Goal: Task Accomplishment & Management: Manage account settings

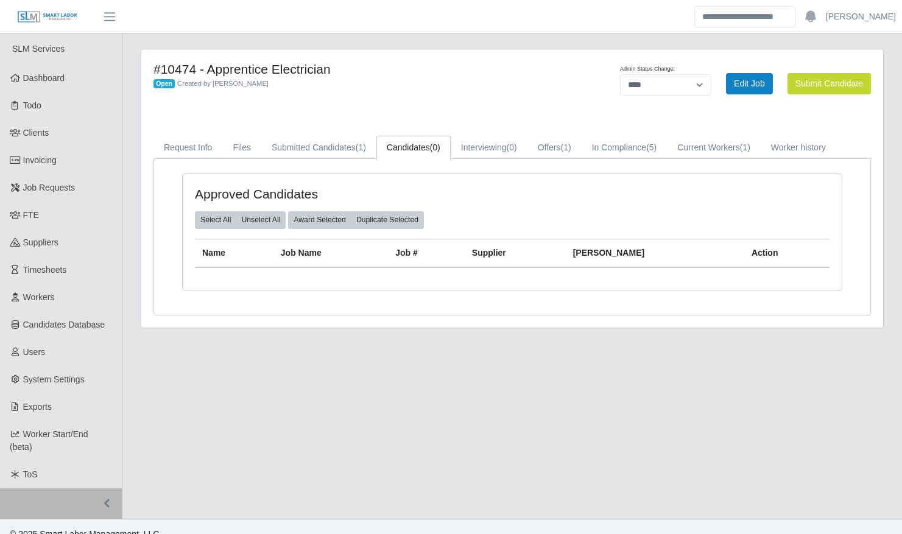
select select "****"
click at [184, 151] on link "Request Info" at bounding box center [187, 148] width 69 height 24
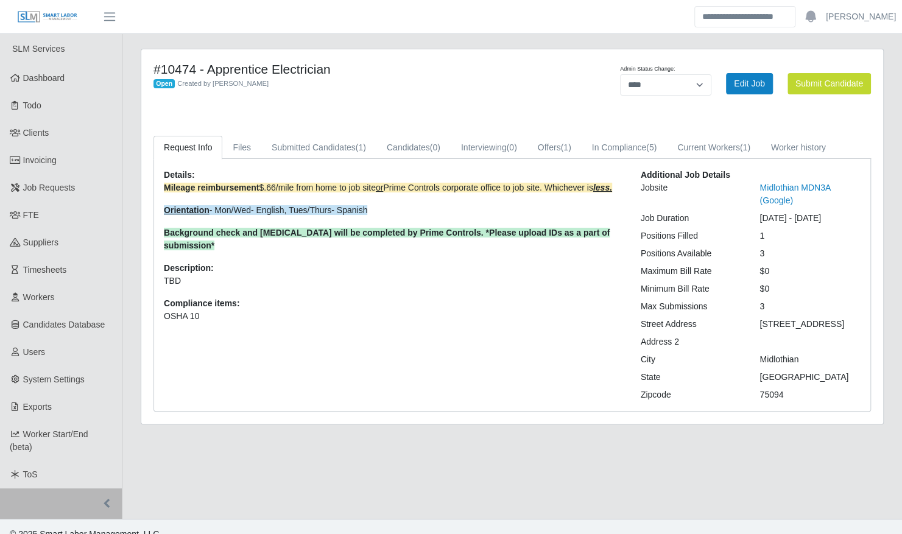
drag, startPoint x: 811, startPoint y: 202, endPoint x: 726, endPoint y: 188, distance: 86.5
click at [726, 188] on div "Jobsite Midlothian MDN3A (Google)" at bounding box center [750, 194] width 238 height 26
drag, startPoint x: 726, startPoint y: 188, endPoint x: 738, endPoint y: 208, distance: 23.5
click at [738, 208] on div "Additional Job Details Jobsite Midlothian MDN3A (Google) Job Duration 05/01/202…" at bounding box center [750, 285] width 238 height 233
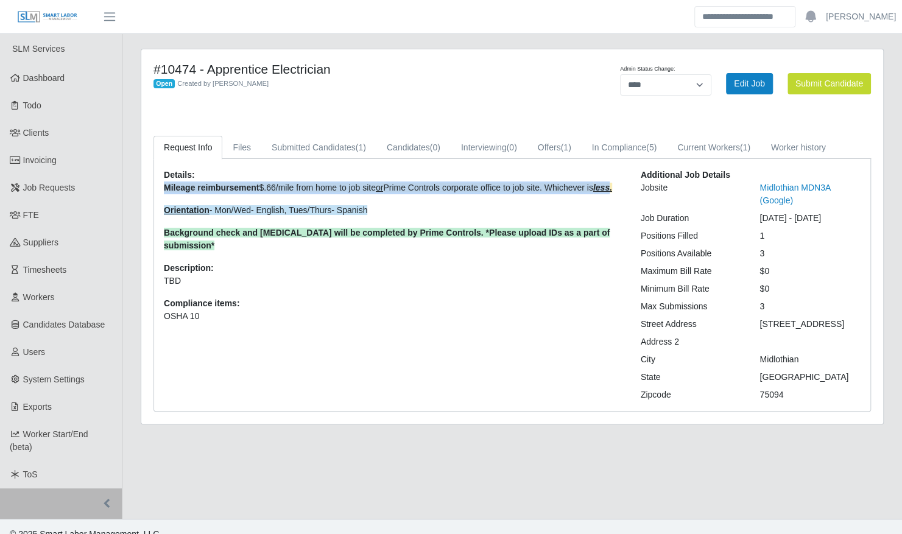
drag, startPoint x: 159, startPoint y: 186, endPoint x: 620, endPoint y: 186, distance: 460.2
click at [620, 186] on div "Details: Mileage reimbursement $.66/mile from home to job site or Prime Control…" at bounding box center [393, 285] width 477 height 233
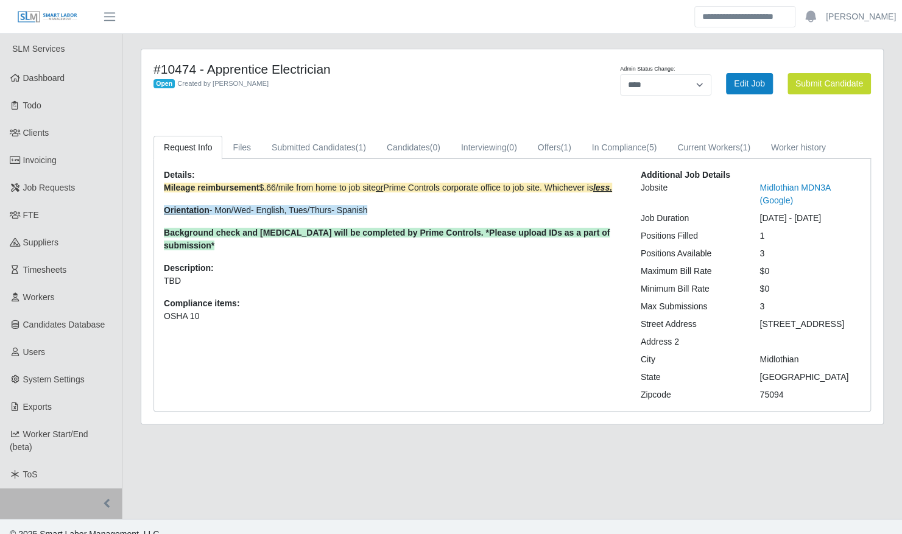
click at [389, 196] on p "Mileage reimbursement $.66/mile from home to job site or Prime Controls corpora…" at bounding box center [393, 216] width 458 height 71
drag, startPoint x: 807, startPoint y: 392, endPoint x: 735, endPoint y: 315, distance: 105.1
click at [735, 315] on div "Additional Job Details Jobsite Midlothian MDN3A (Google) Job Duration 05/01/202…" at bounding box center [750, 285] width 238 height 233
drag, startPoint x: 735, startPoint y: 315, endPoint x: 744, endPoint y: 341, distance: 27.5
click at [744, 341] on div "Address 2" at bounding box center [690, 341] width 119 height 13
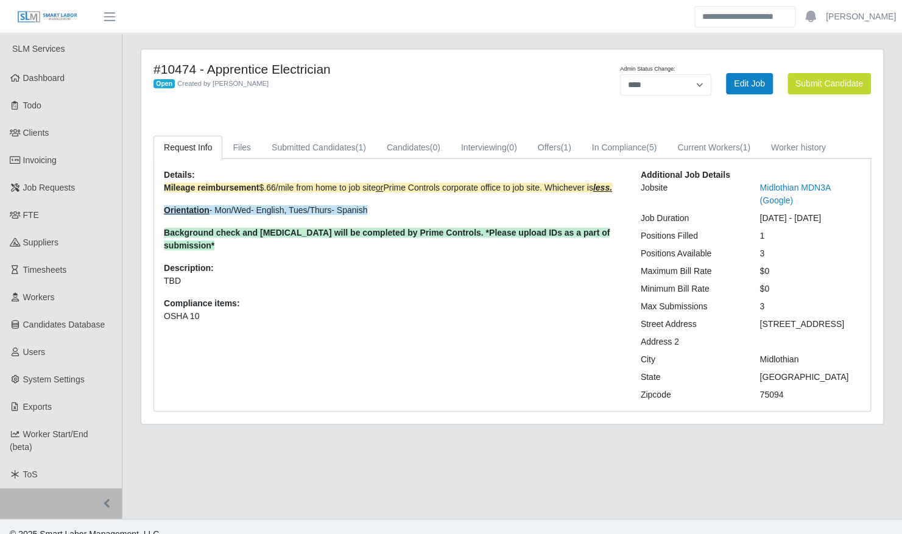
click at [772, 343] on div at bounding box center [809, 341] width 119 height 13
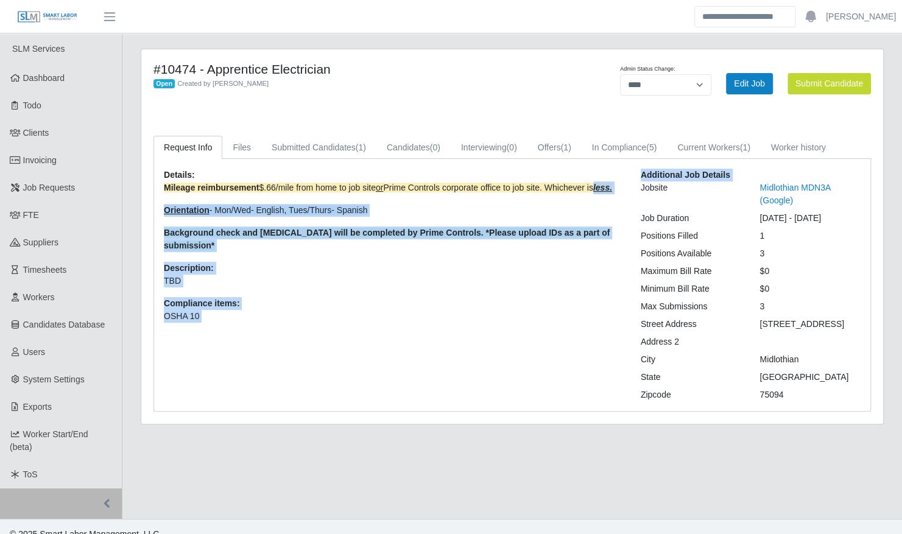
drag, startPoint x: 599, startPoint y: 191, endPoint x: 634, endPoint y: 192, distance: 35.3
click at [634, 192] on div "Details: Mileage reimbursement $.66/mile from home to job site or Prime Control…" at bounding box center [512, 285] width 715 height 233
drag, startPoint x: 634, startPoint y: 192, endPoint x: 619, endPoint y: 200, distance: 17.4
click at [619, 200] on p "Mileage reimbursement $.66/mile from home to job site or Prime Controls corpora…" at bounding box center [393, 216] width 458 height 71
click at [617, 195] on p "Mileage reimbursement $.66/mile from home to job site or Prime Controls corpora…" at bounding box center [393, 216] width 458 height 71
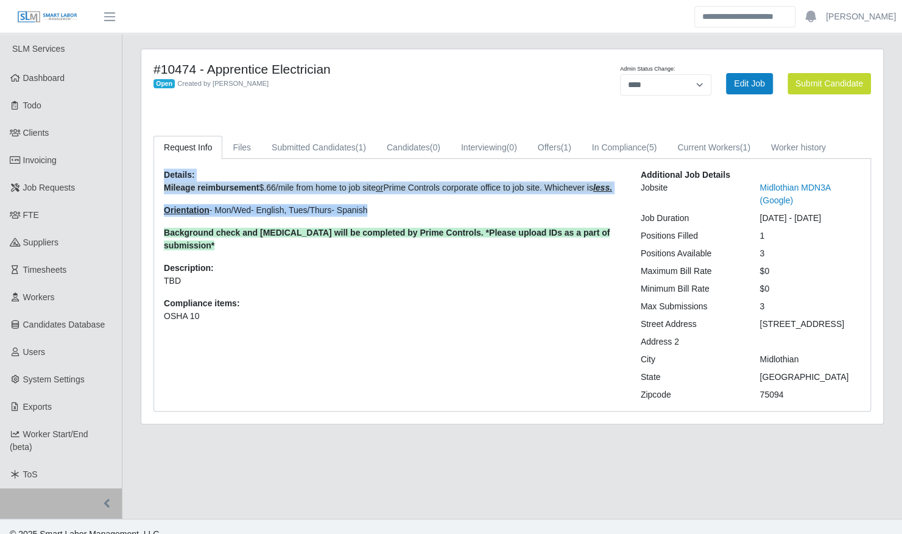
drag, startPoint x: 155, startPoint y: 165, endPoint x: 378, endPoint y: 205, distance: 227.0
click at [378, 205] on div "Details: Mileage reimbursement $.66/mile from home to job site or Prime Control…" at bounding box center [512, 285] width 716 height 252
drag, startPoint x: 378, startPoint y: 205, endPoint x: 396, endPoint y: 213, distance: 19.3
click at [396, 213] on p "Orientation - Mon/Wed- English, Tues/Thurs- Spanish" at bounding box center [393, 210] width 458 height 13
click at [396, 209] on p "Orientation - Mon/Wed- English, Tues/Thurs- Spanish" at bounding box center [393, 210] width 458 height 13
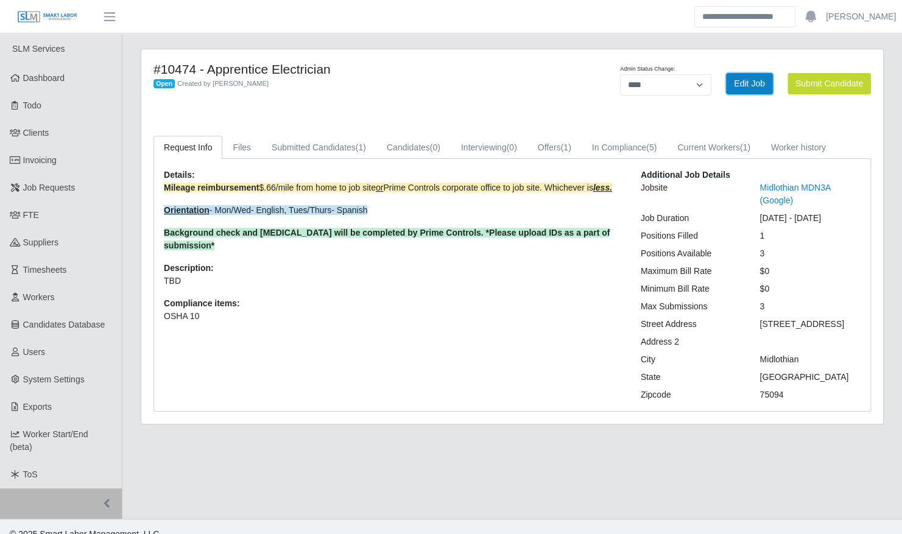
drag, startPoint x: 737, startPoint y: 72, endPoint x: 715, endPoint y: 128, distance: 59.8
click at [737, 73] on link "Edit Job" at bounding box center [749, 83] width 47 height 21
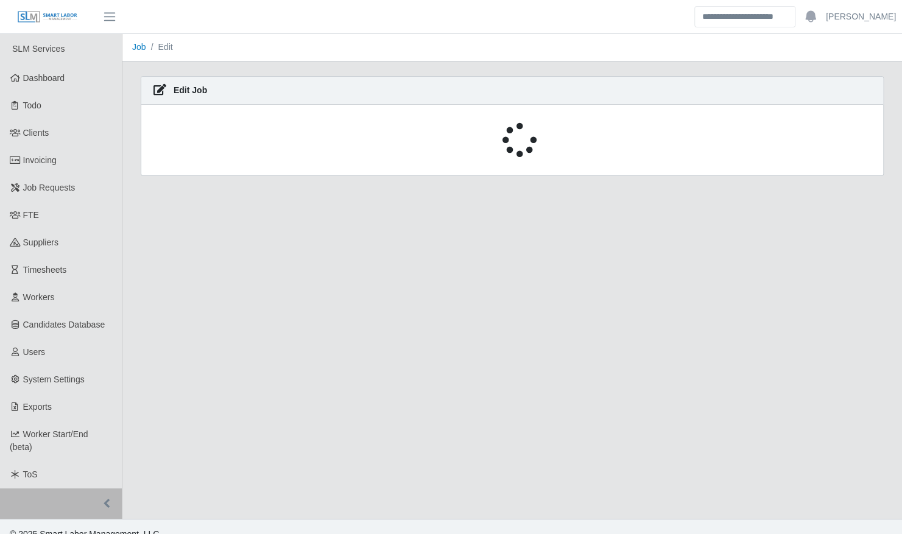
select select "****"
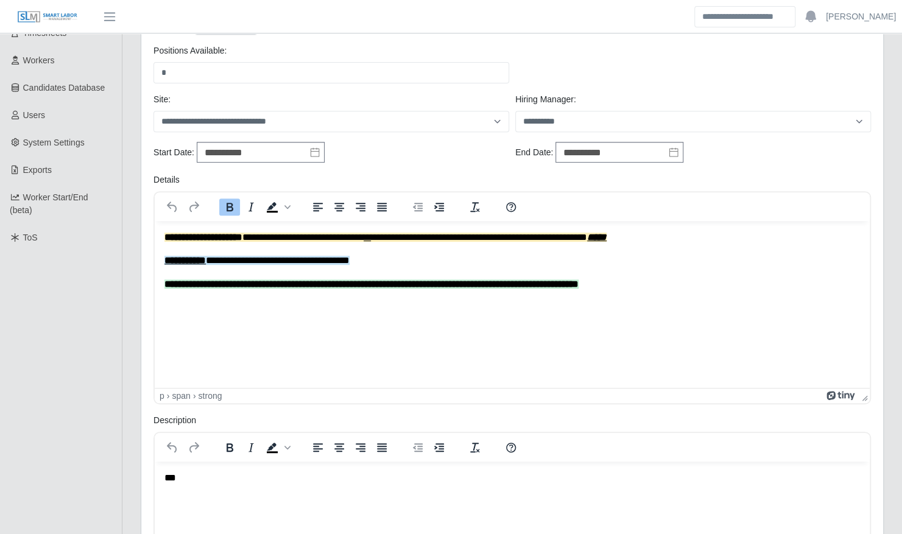
scroll to position [237, 0]
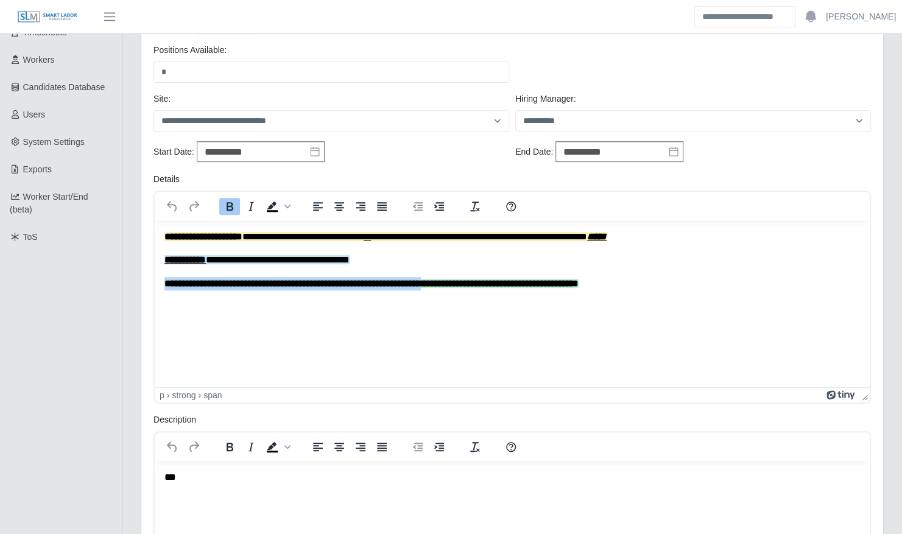
drag, startPoint x: 500, startPoint y: 284, endPoint x: 158, endPoint y: 284, distance: 341.5
click at [158, 284] on html "**********" at bounding box center [512, 260] width 715 height 80
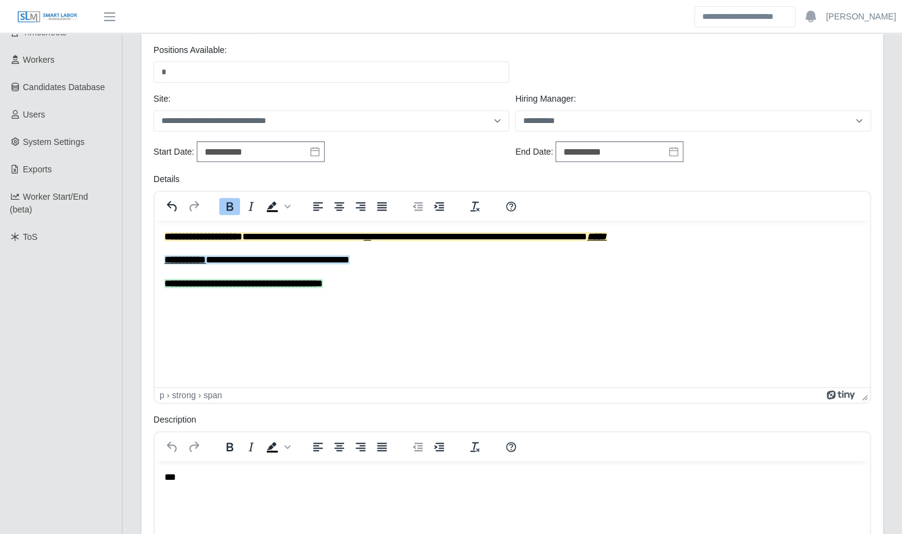
click at [141, 287] on div "**********" at bounding box center [511, 358] width 741 height 983
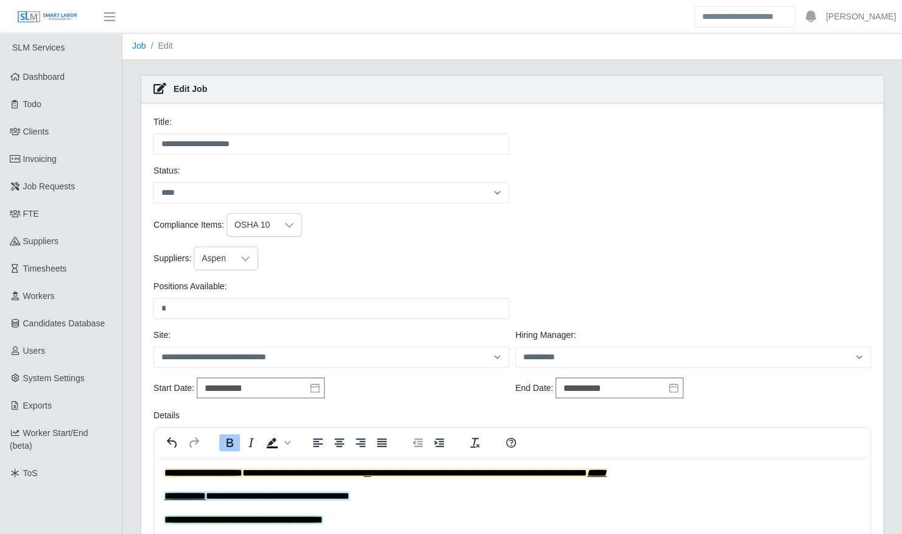
scroll to position [0, 0]
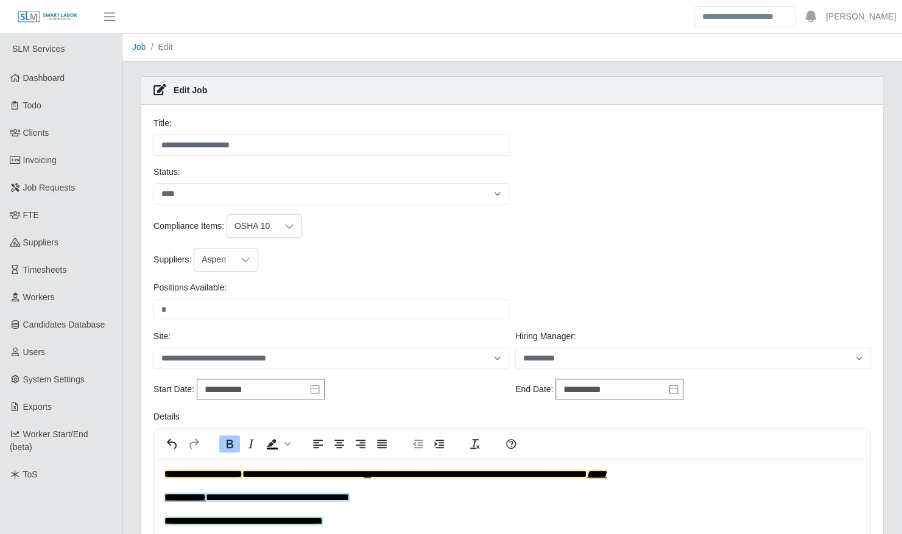
click at [286, 226] on icon at bounding box center [289, 226] width 9 height 5
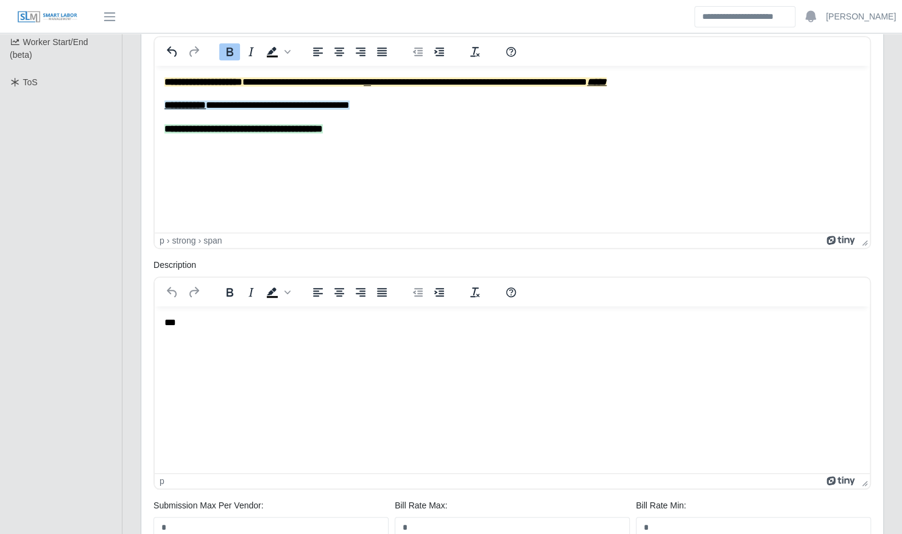
scroll to position [596, 0]
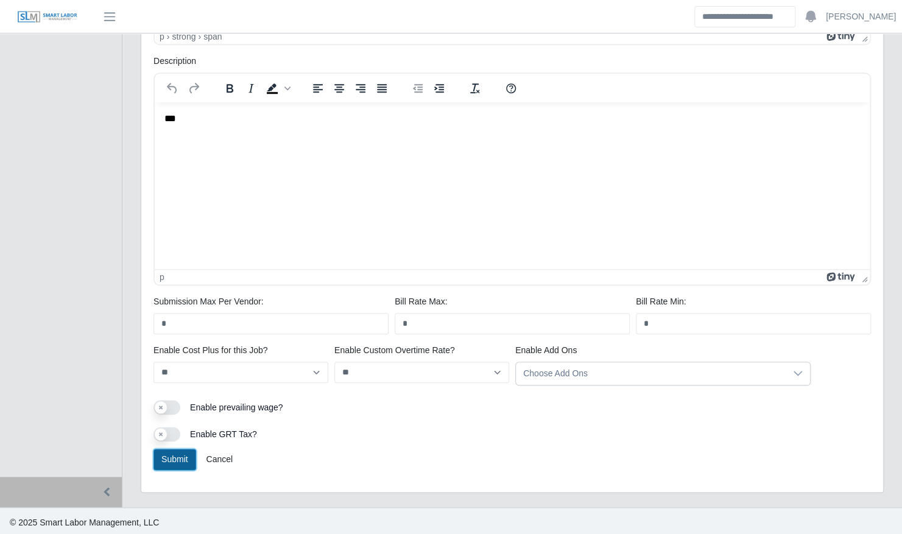
click at [175, 456] on button "Submit" at bounding box center [174, 459] width 43 height 21
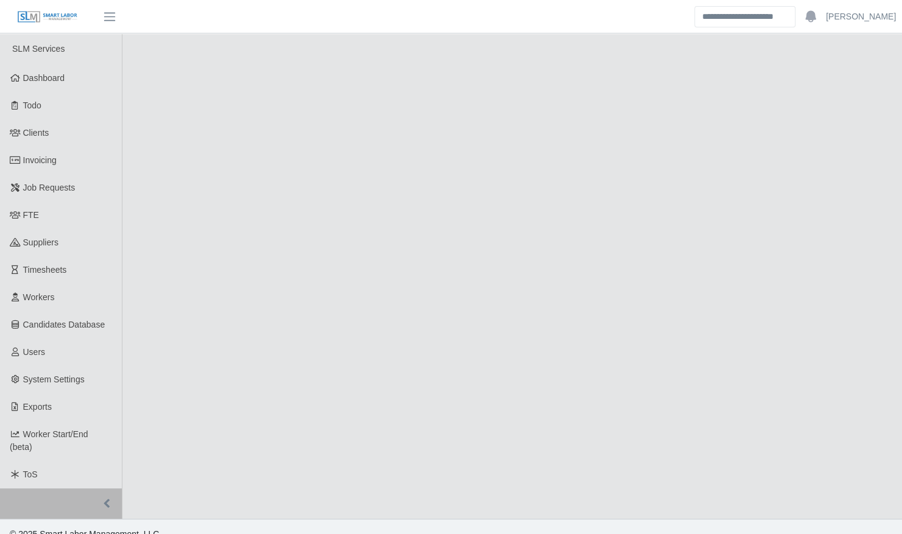
select select "****"
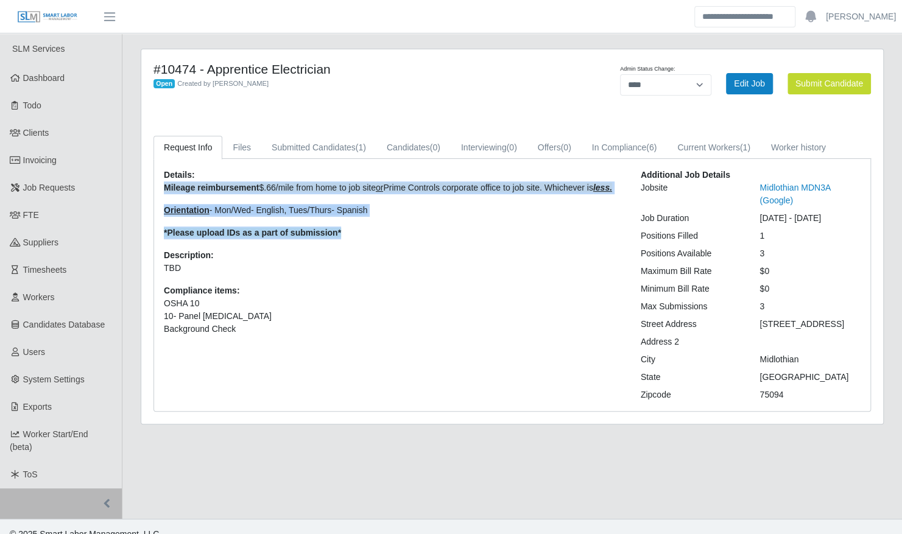
drag, startPoint x: 349, startPoint y: 232, endPoint x: 159, endPoint y: 181, distance: 196.1
click at [159, 181] on div "Details: Mileage reimbursement $.66/mile from home to job site or Prime Control…" at bounding box center [393, 285] width 477 height 233
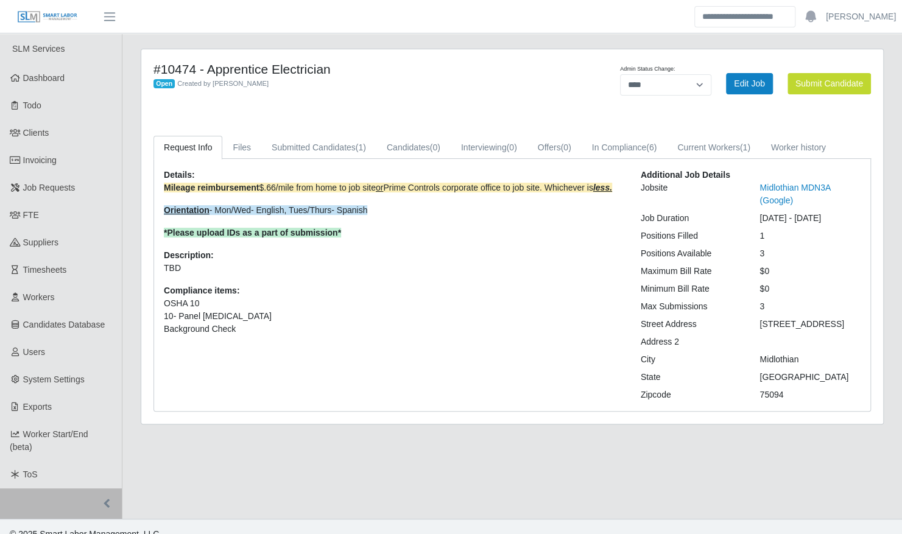
click at [360, 245] on div "Details: Mileage reimbursement $.66/mile from home to job site or Prime Control…" at bounding box center [393, 285] width 477 height 233
click at [51, 192] on span "Job Requests" at bounding box center [49, 188] width 52 height 10
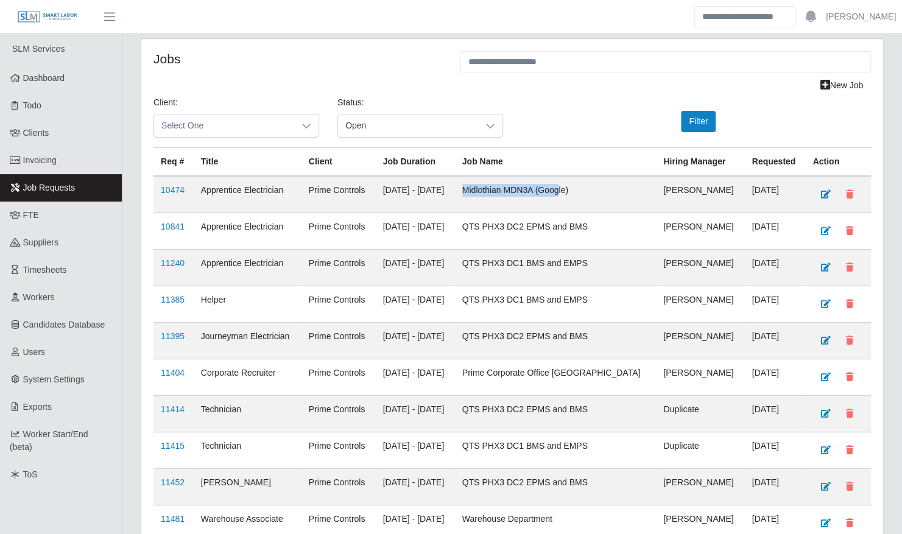
drag, startPoint x: 609, startPoint y: 189, endPoint x: 508, endPoint y: 189, distance: 101.1
click at [508, 189] on td "Midlothian MDN3A (Google)" at bounding box center [556, 194] width 202 height 37
drag, startPoint x: 508, startPoint y: 189, endPoint x: 524, endPoint y: 220, distance: 34.8
click at [524, 220] on td "QTS PHX3 DC2 EPMS and BMS" at bounding box center [556, 231] width 202 height 37
click at [498, 119] on div at bounding box center [490, 125] width 24 height 23
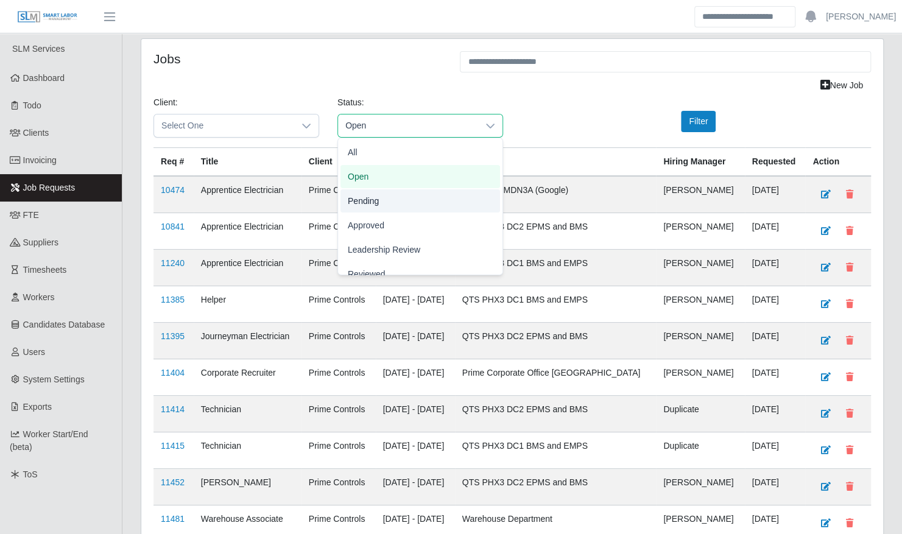
click at [439, 201] on li "Pending" at bounding box center [419, 200] width 159 height 23
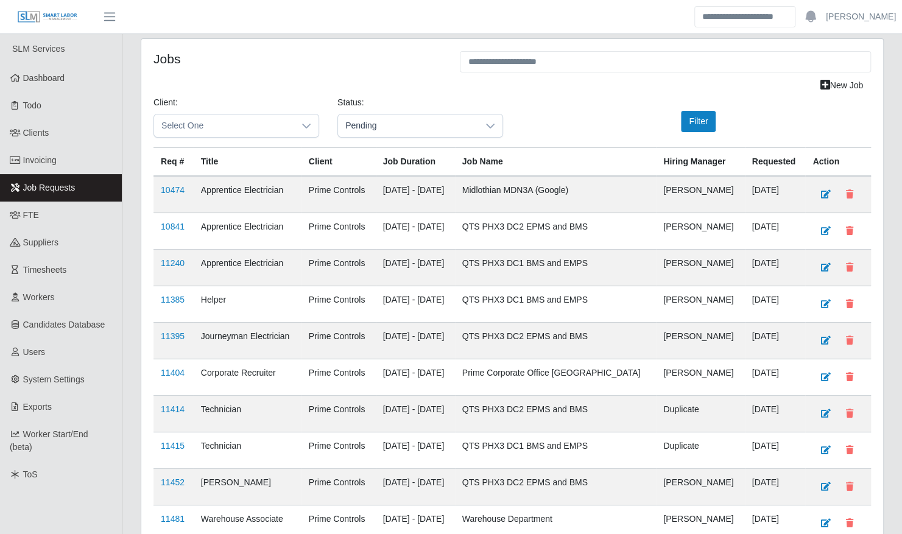
click at [679, 119] on div "Filter" at bounding box center [695, 121] width 122 height 21
click at [701, 119] on button "Filter" at bounding box center [698, 121] width 35 height 21
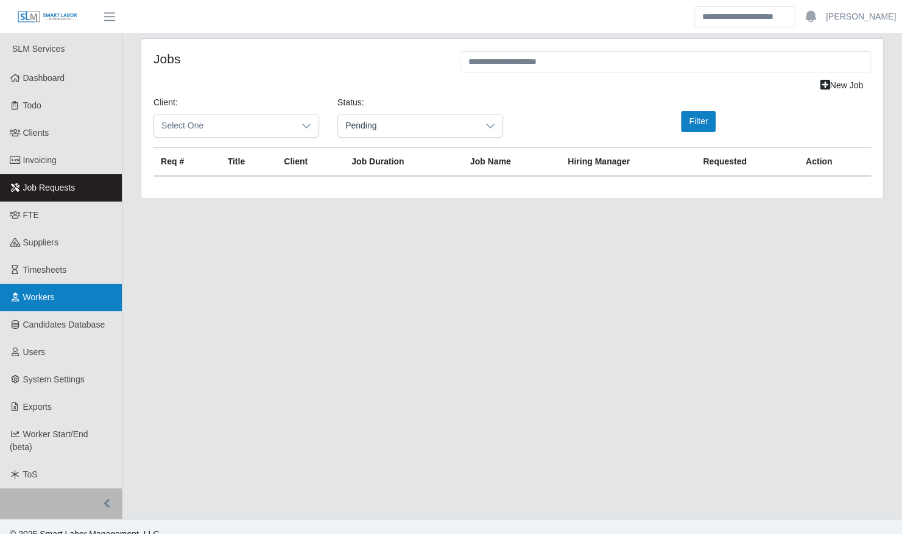
click at [35, 299] on span "Workers" at bounding box center [39, 297] width 32 height 10
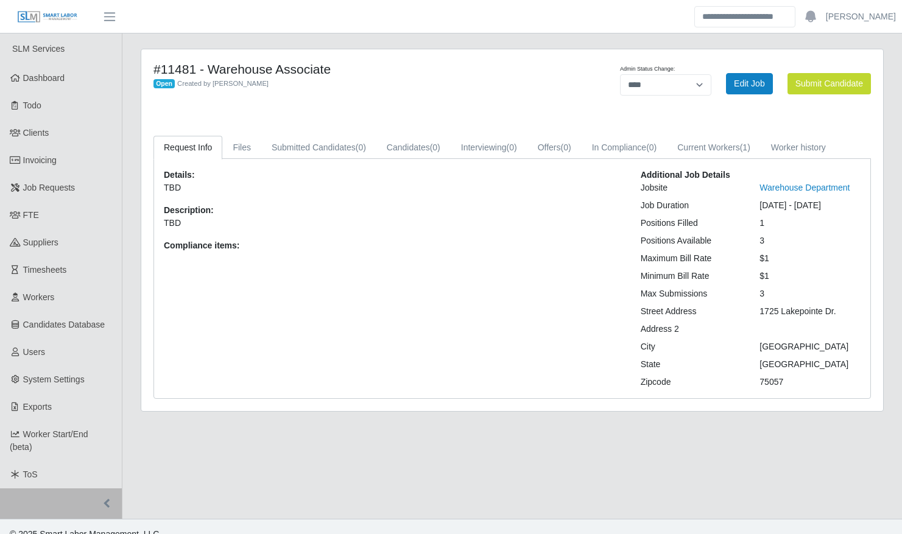
select select "****"
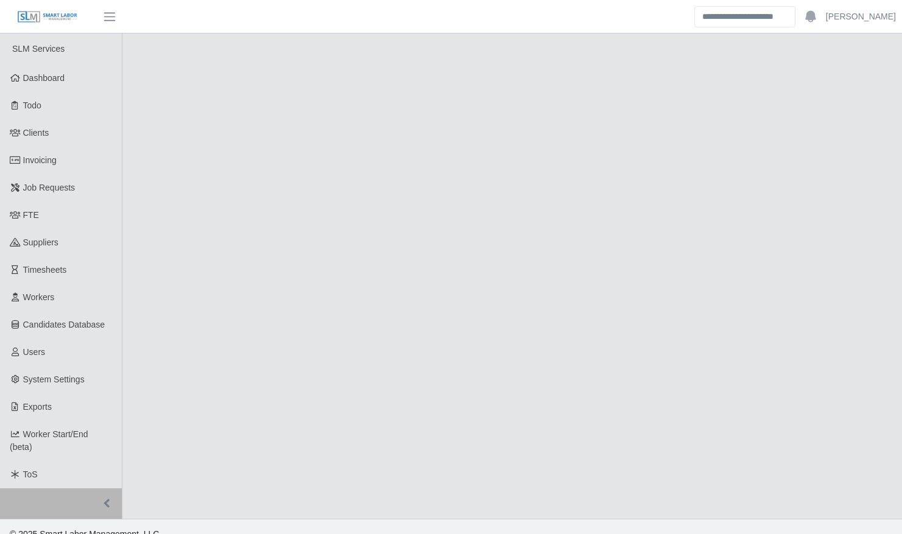
select select "****"
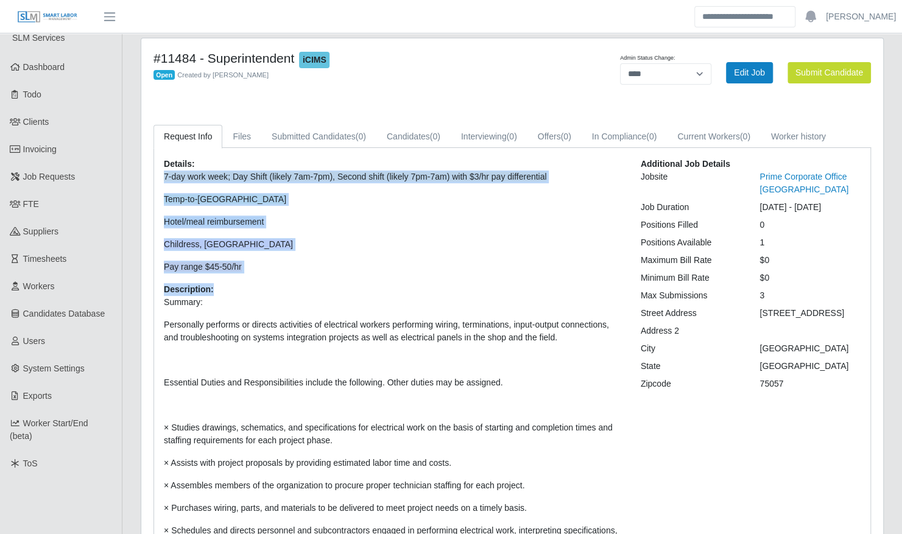
drag, startPoint x: 272, startPoint y: 284, endPoint x: 158, endPoint y: 177, distance: 155.9
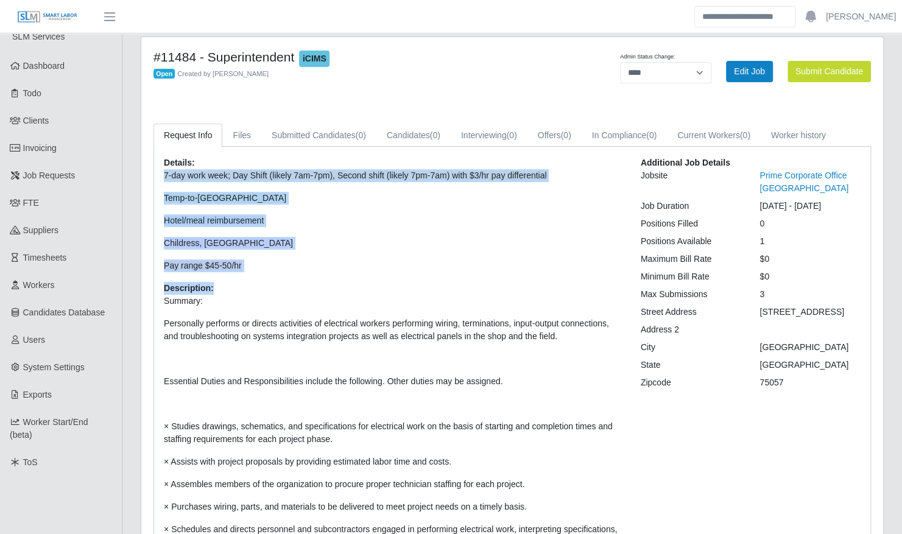
click at [354, 261] on p "Pay range $45-50/hr" at bounding box center [393, 265] width 458 height 13
click at [359, 262] on p "Pay range $45-50/hr" at bounding box center [393, 265] width 458 height 13
click at [330, 267] on p "Pay range $45-50/hr" at bounding box center [393, 265] width 458 height 13
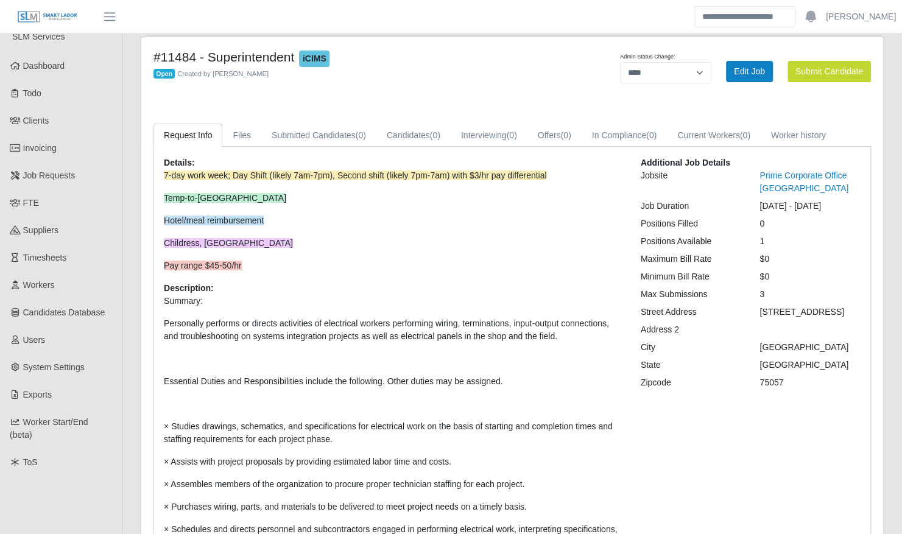
drag, startPoint x: 788, startPoint y: 394, endPoint x: 713, endPoint y: 321, distance: 104.2
drag, startPoint x: 713, startPoint y: 321, endPoint x: 824, endPoint y: 369, distance: 120.5
click at [825, 370] on div "[GEOGRAPHIC_DATA]" at bounding box center [809, 365] width 119 height 13
click at [814, 363] on div "[GEOGRAPHIC_DATA]" at bounding box center [809, 365] width 119 height 13
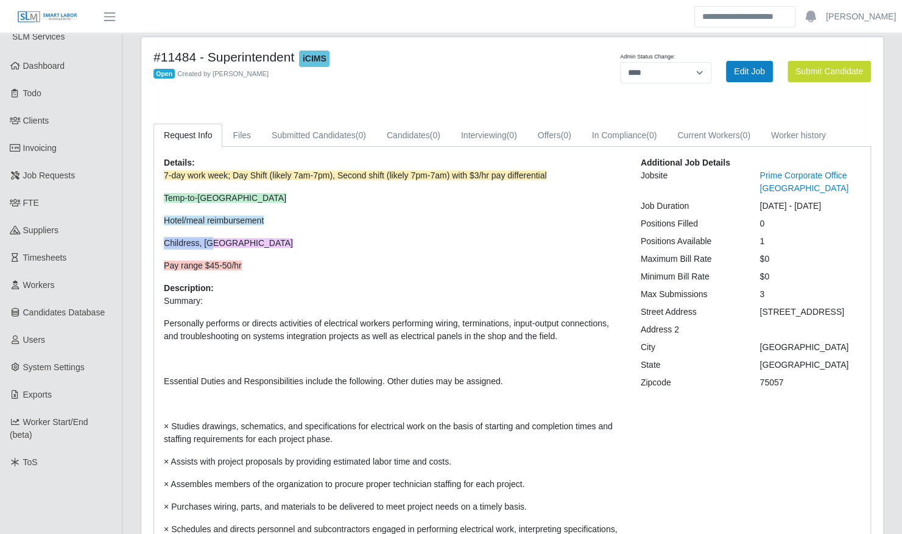
drag, startPoint x: 215, startPoint y: 242, endPoint x: 159, endPoint y: 242, distance: 55.4
drag, startPoint x: 159, startPoint y: 242, endPoint x: 241, endPoint y: 243, distance: 81.6
click at [241, 243] on p "Childress, TX" at bounding box center [393, 243] width 458 height 13
click at [286, 252] on p "7-day work week; Day Shift (likely 7am-7pm), Second shift (likely 7pm-7am) with…" at bounding box center [393, 220] width 458 height 103
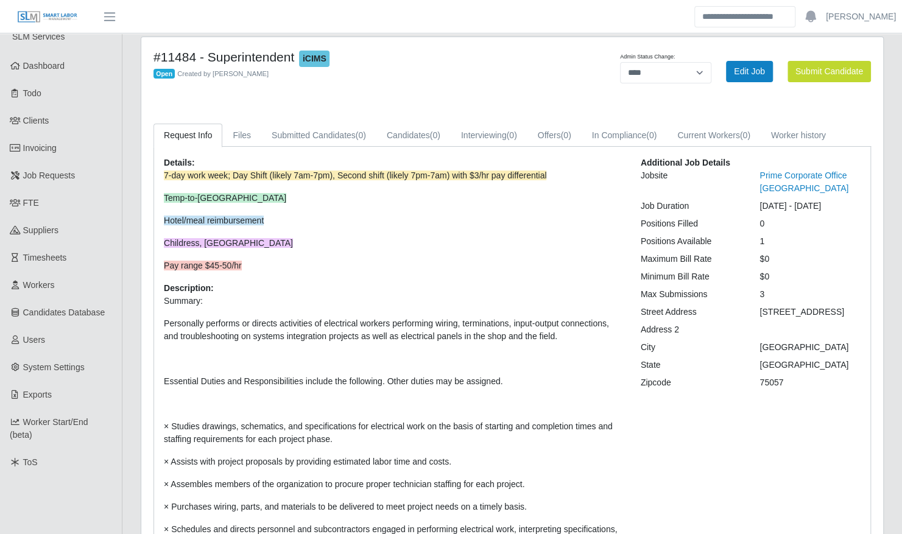
drag, startPoint x: 796, startPoint y: 393, endPoint x: 721, endPoint y: 177, distance: 228.1
drag, startPoint x: 721, startPoint y: 177, endPoint x: 800, endPoint y: 262, distance: 115.9
click at [800, 262] on div "$0" at bounding box center [809, 259] width 119 height 13
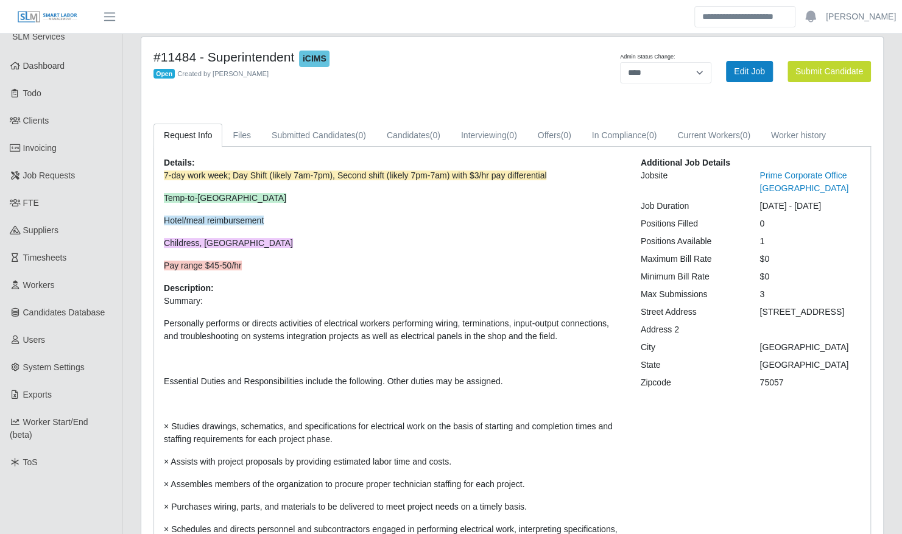
click at [575, 251] on p "7-day work week; Day Shift (likely 7am-7pm), Second shift (likely 7pm-7am) with…" at bounding box center [393, 220] width 458 height 103
drag, startPoint x: 753, startPoint y: 68, endPoint x: 741, endPoint y: 79, distance: 16.8
click at [753, 68] on link "Edit Job" at bounding box center [749, 71] width 47 height 21
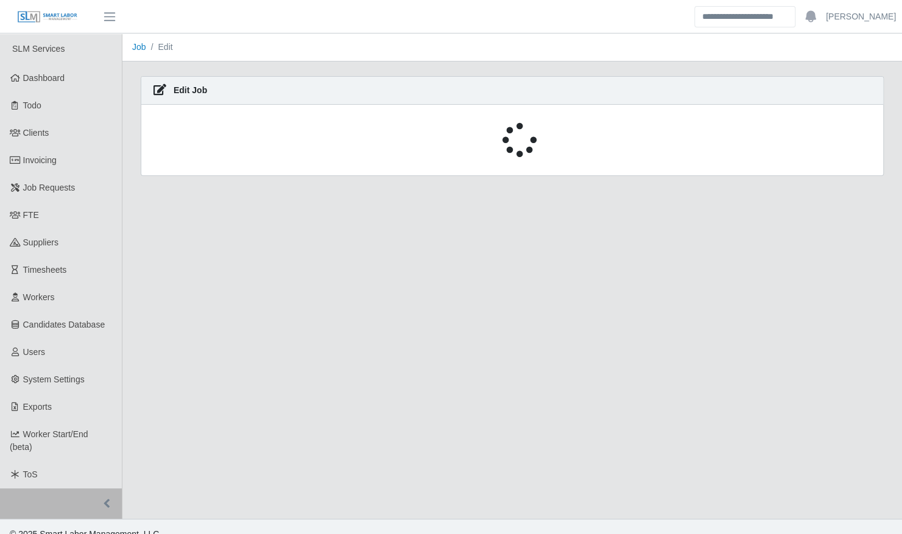
select select "****"
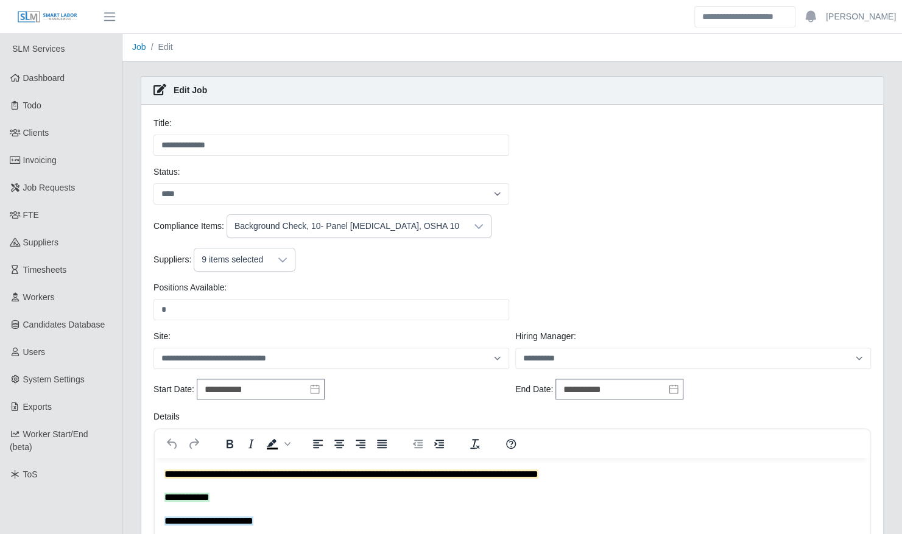
click at [284, 264] on div at bounding box center [282, 259] width 24 height 23
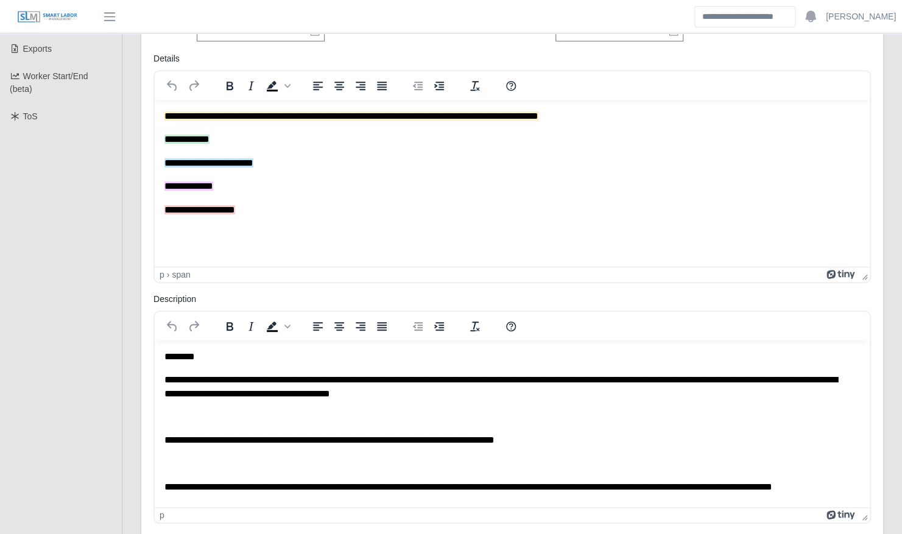
scroll to position [596, 0]
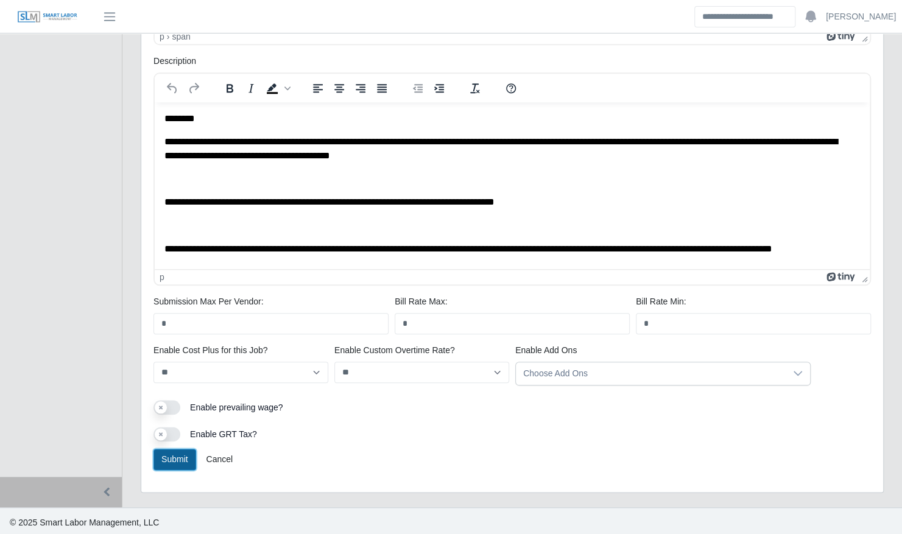
click at [174, 455] on button "Submit" at bounding box center [174, 459] width 43 height 21
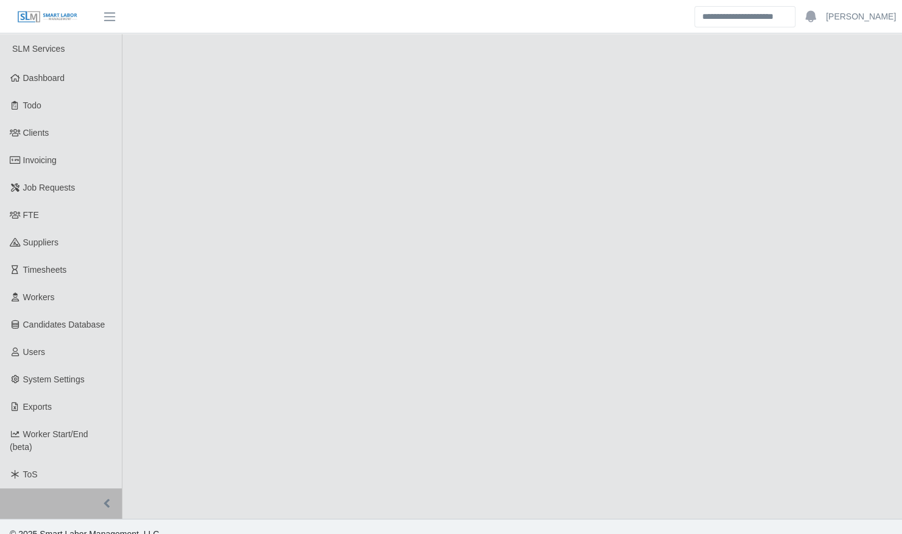
select select "****"
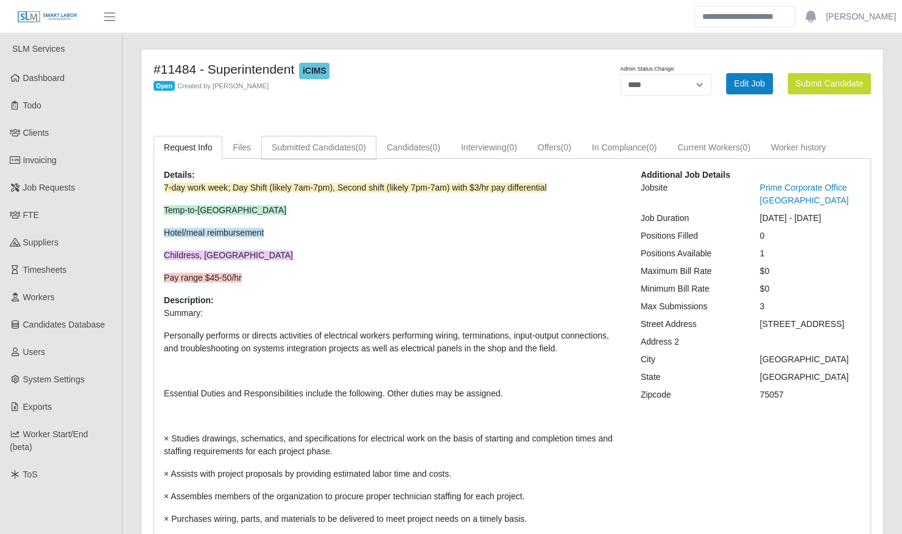
click at [322, 150] on link "Submitted Candidates (0)" at bounding box center [318, 148] width 115 height 24
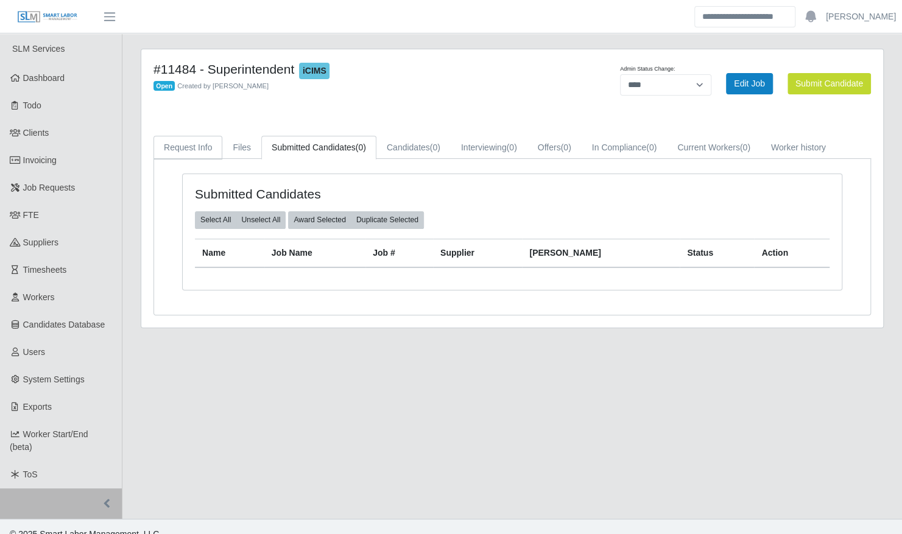
click at [198, 147] on link "Request Info" at bounding box center [187, 148] width 69 height 24
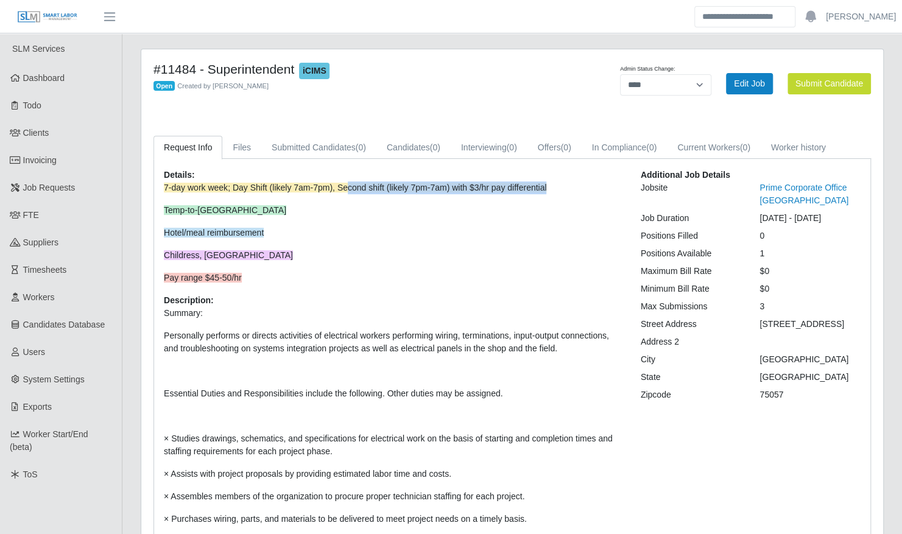
drag, startPoint x: 342, startPoint y: 186, endPoint x: 552, endPoint y: 189, distance: 210.0
click at [552, 189] on p "7-day work week; Day Shift (likely 7am-7pm), Second shift (likely 7pm-7am) with…" at bounding box center [393, 187] width 458 height 13
drag, startPoint x: 552, startPoint y: 189, endPoint x: 546, endPoint y: 200, distance: 12.0
click at [546, 200] on p "7-day work week; Day Shift (likely 7am-7pm), Second shift (likely 7pm-7am) with…" at bounding box center [393, 232] width 458 height 103
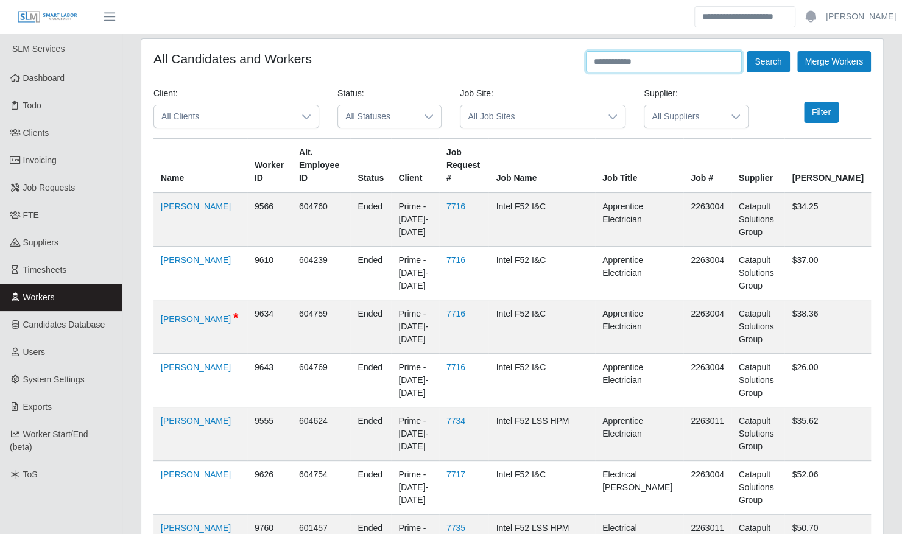
click at [661, 65] on input "text" at bounding box center [664, 61] width 156 height 21
click at [746, 51] on button "Search" at bounding box center [767, 61] width 43 height 21
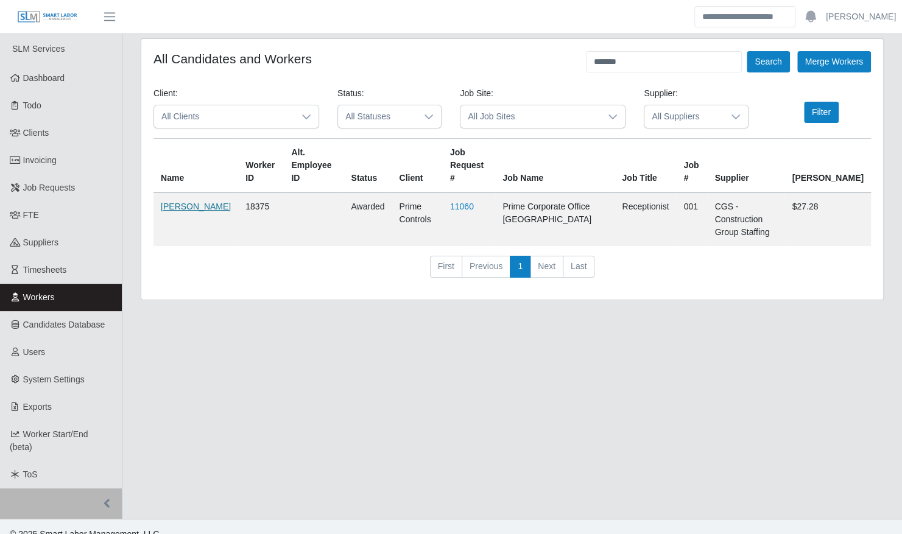
click at [174, 202] on link "Maureen Lopez" at bounding box center [196, 207] width 70 height 10
drag, startPoint x: 639, startPoint y: 61, endPoint x: 422, endPoint y: 52, distance: 216.9
click at [424, 55] on div "All Candidates and Workers ******* Search Merge Workers" at bounding box center [511, 61] width 717 height 21
click at [746, 51] on button "Search" at bounding box center [767, 61] width 43 height 21
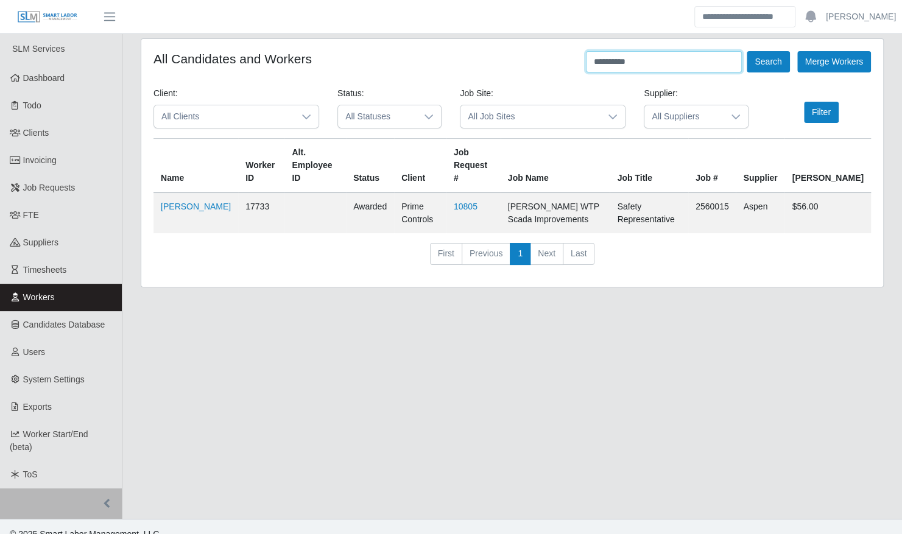
drag, startPoint x: 640, startPoint y: 60, endPoint x: 541, endPoint y: 55, distance: 100.0
click at [542, 56] on div "**********" at bounding box center [511, 61] width 717 height 21
click at [746, 51] on button "Search" at bounding box center [767, 61] width 43 height 21
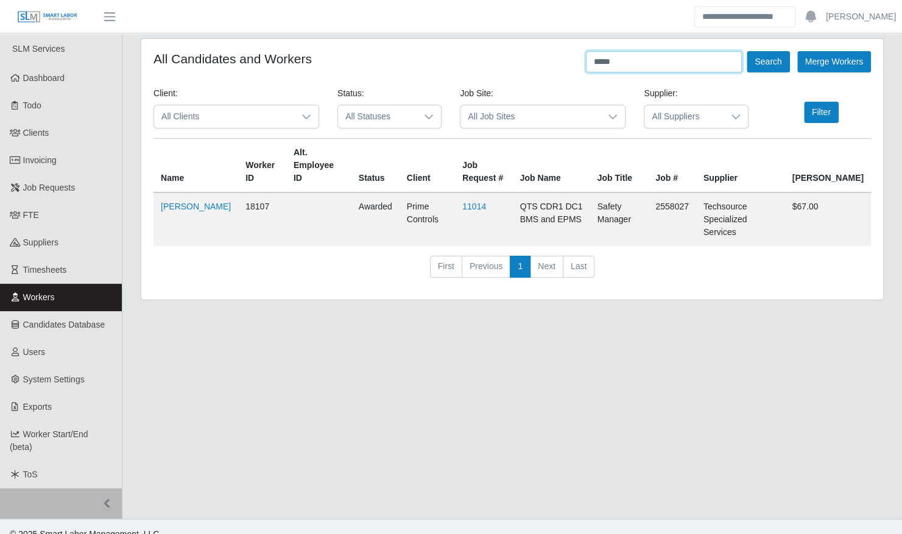
drag, startPoint x: 637, startPoint y: 59, endPoint x: 545, endPoint y: 56, distance: 92.6
click at [545, 59] on div "All Candidates and Workers ***** Search Merge Workers" at bounding box center [511, 61] width 717 height 21
click at [746, 51] on button "Search" at bounding box center [767, 61] width 43 height 21
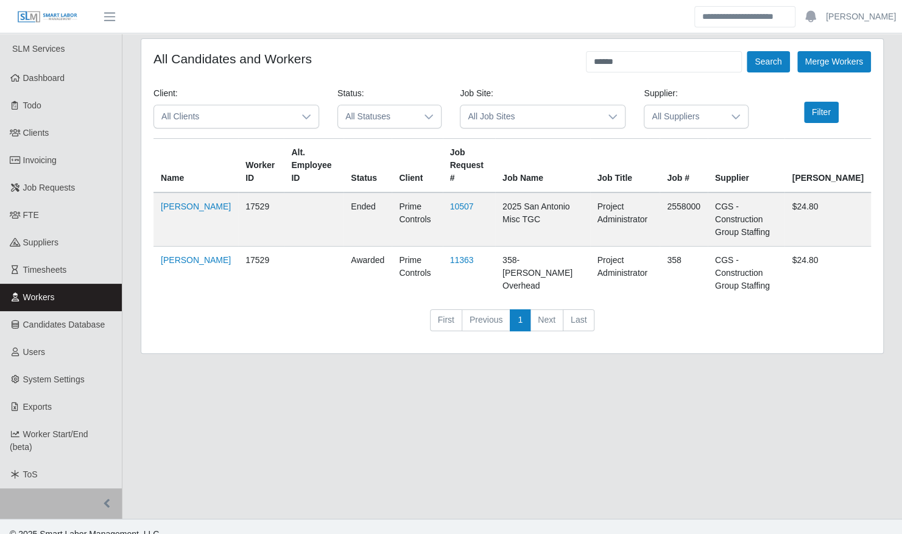
click at [552, 427] on main "All Candidates and Workers ****** Search Merge Workers Client: All Clients Stat…" at bounding box center [511, 275] width 779 height 485
drag, startPoint x: 628, startPoint y: 60, endPoint x: 511, endPoint y: 55, distance: 116.4
click at [513, 58] on div "All Candidates and Workers ****** Search Merge Workers" at bounding box center [511, 61] width 717 height 21
click at [746, 51] on button "Search" at bounding box center [767, 61] width 43 height 21
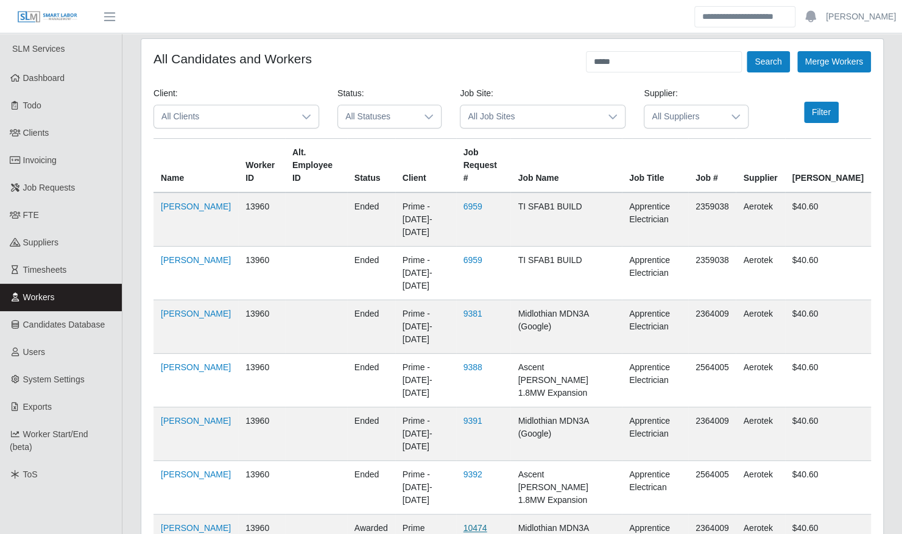
click at [487, 523] on link "10474" at bounding box center [475, 528] width 24 height 10
click at [192, 523] on link "Nerva Diaz Villalobos" at bounding box center [196, 528] width 70 height 10
drag, startPoint x: 622, startPoint y: 61, endPoint x: 567, endPoint y: 57, distance: 54.3
click at [567, 58] on div "All Candidates and Workers ***** Search Merge Workers" at bounding box center [511, 61] width 717 height 21
type input "********"
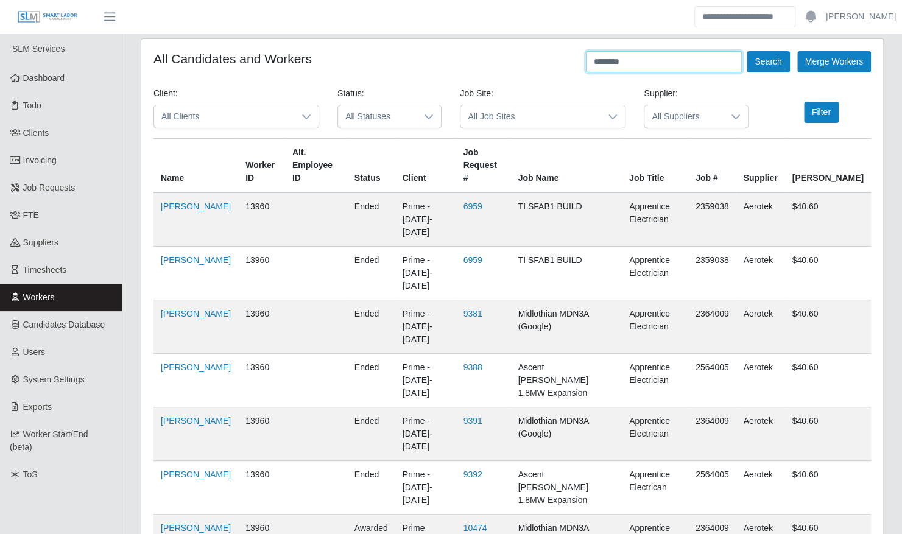
click at [746, 51] on button "Search" at bounding box center [767, 61] width 43 height 21
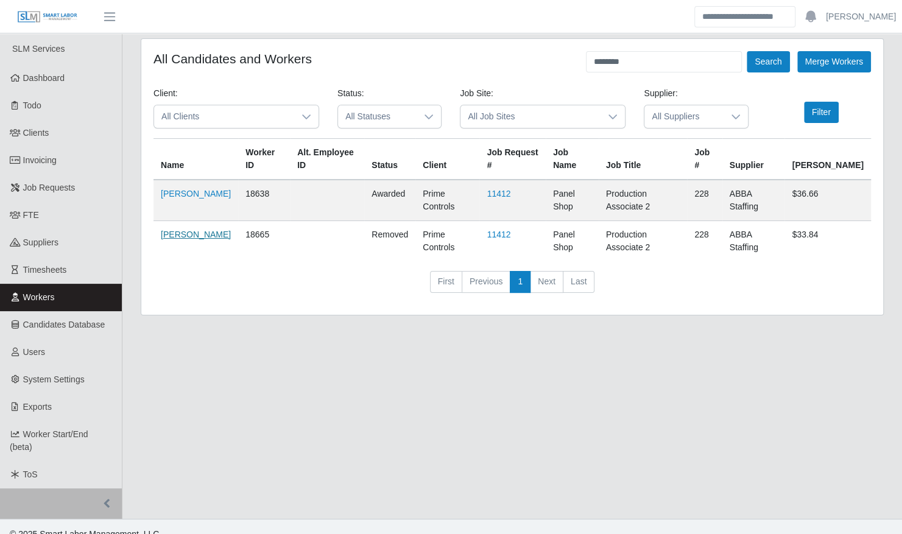
click at [206, 230] on link "Akindeji Akinyemi" at bounding box center [196, 235] width 70 height 10
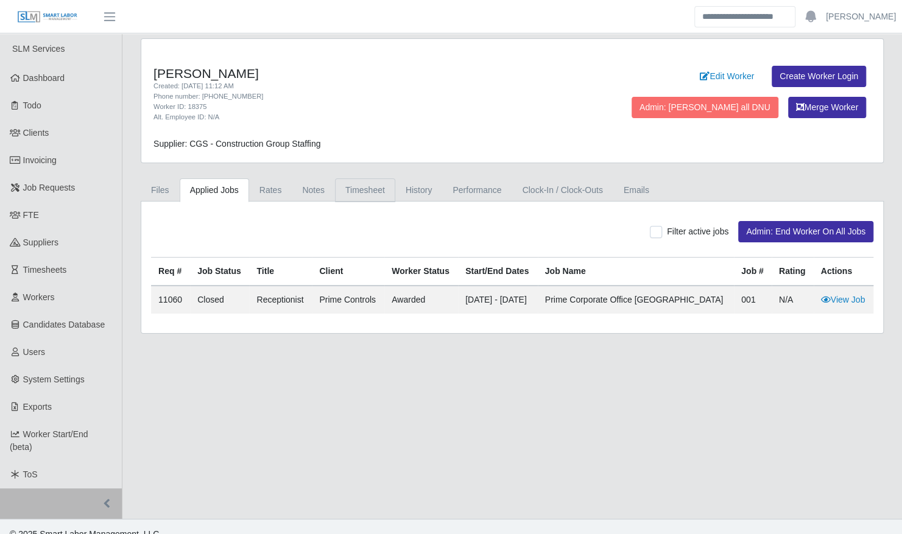
click at [359, 189] on link "Timesheet" at bounding box center [365, 190] width 60 height 24
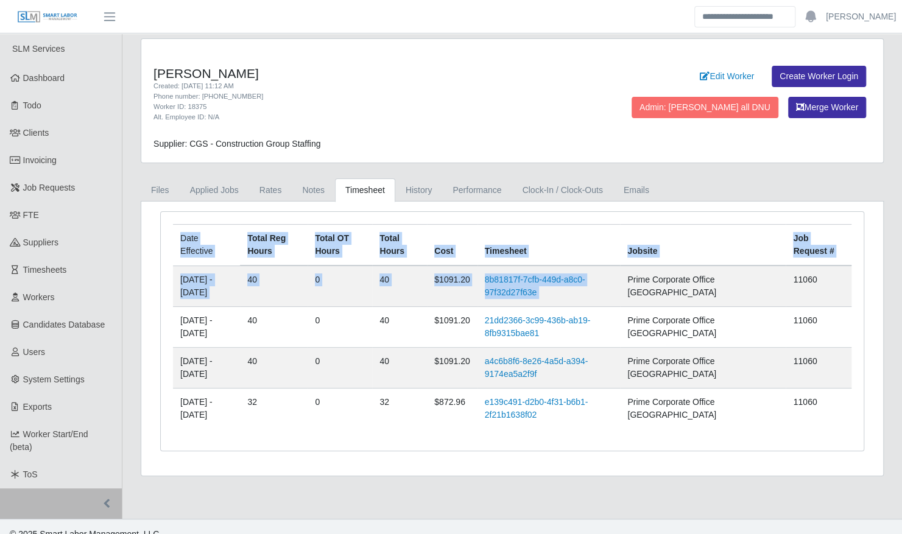
drag, startPoint x: 673, startPoint y: 273, endPoint x: 802, endPoint y: 443, distance: 213.3
click at [802, 443] on div "Date Effective Total Reg Hours Total OT Hours Total Hours Cost Timesheet Jobsit…" at bounding box center [512, 331] width 703 height 239
drag, startPoint x: 802, startPoint y: 443, endPoint x: 748, endPoint y: 452, distance: 55.6
click at [748, 452] on div "Date Effective Total Reg Hours Total OT Hours Total Hours Cost Timesheet Jobsit…" at bounding box center [512, 338] width 722 height 254
click at [222, 192] on link "Applied Jobs" at bounding box center [214, 190] width 69 height 24
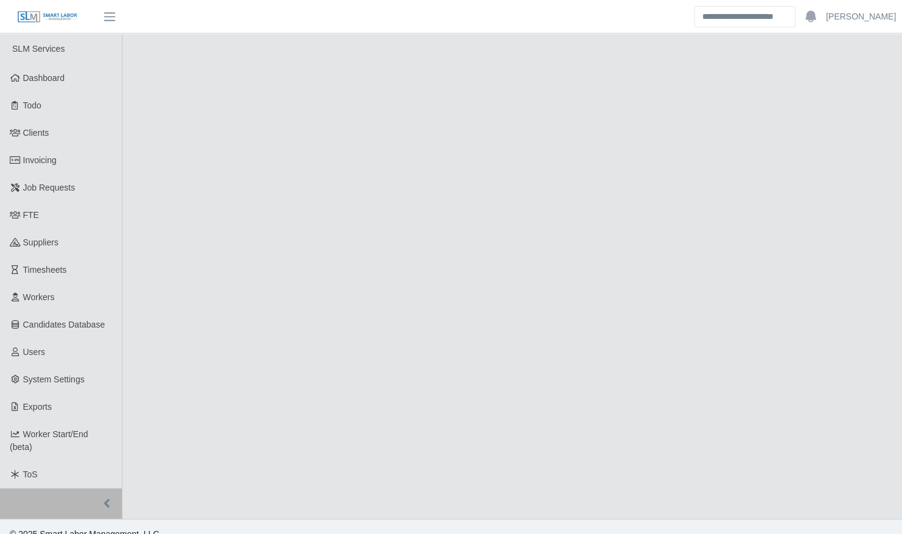
select select "****"
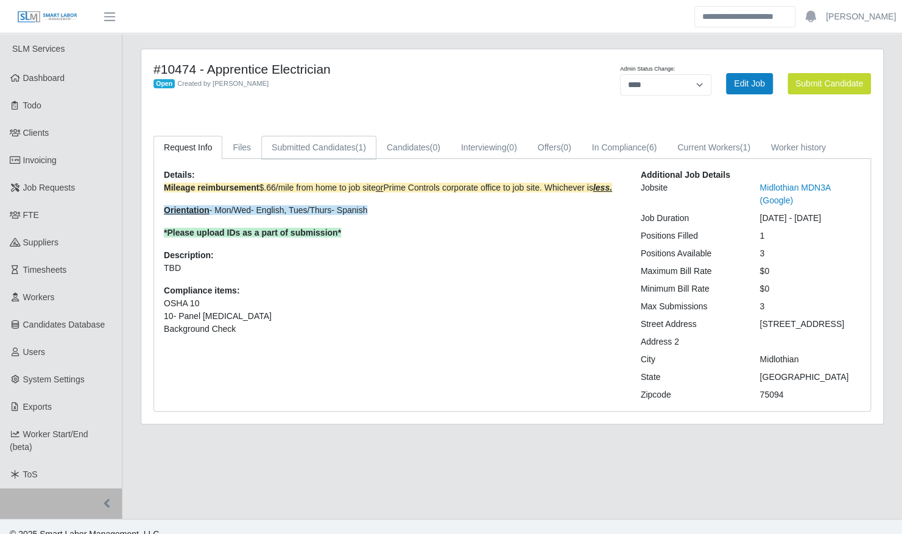
click at [360, 147] on span "(1)" at bounding box center [361, 147] width 10 height 10
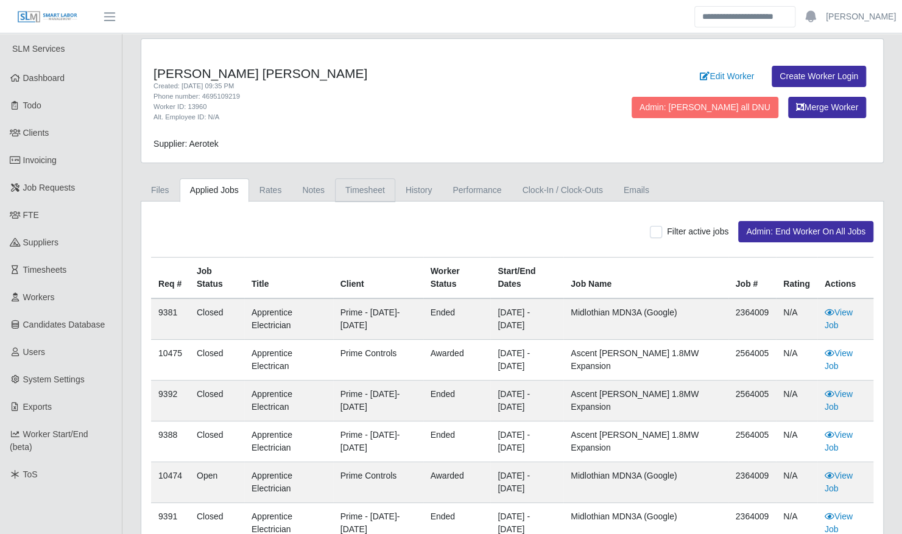
click at [353, 186] on link "Timesheet" at bounding box center [365, 190] width 60 height 24
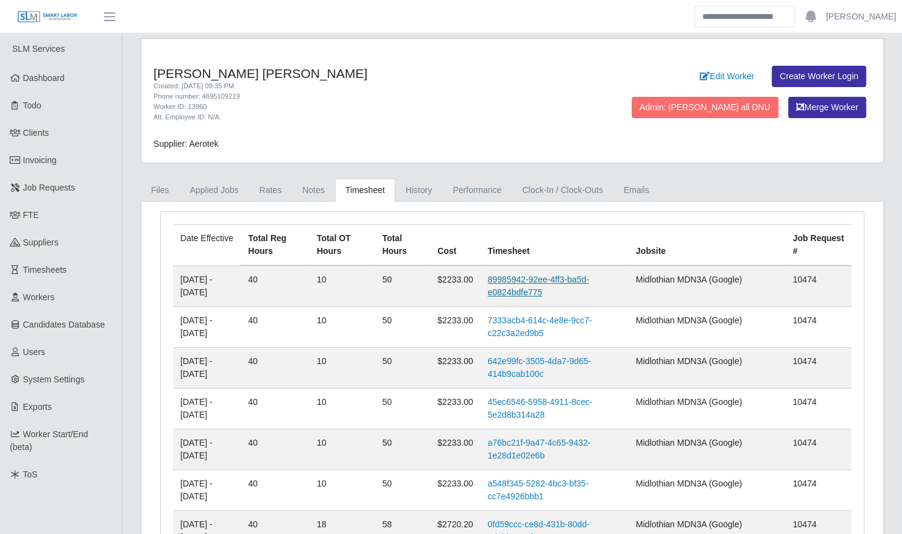
click at [555, 281] on link "89985942-92ee-4ff3-ba5d-e0824bdfe775" at bounding box center [538, 286] width 101 height 23
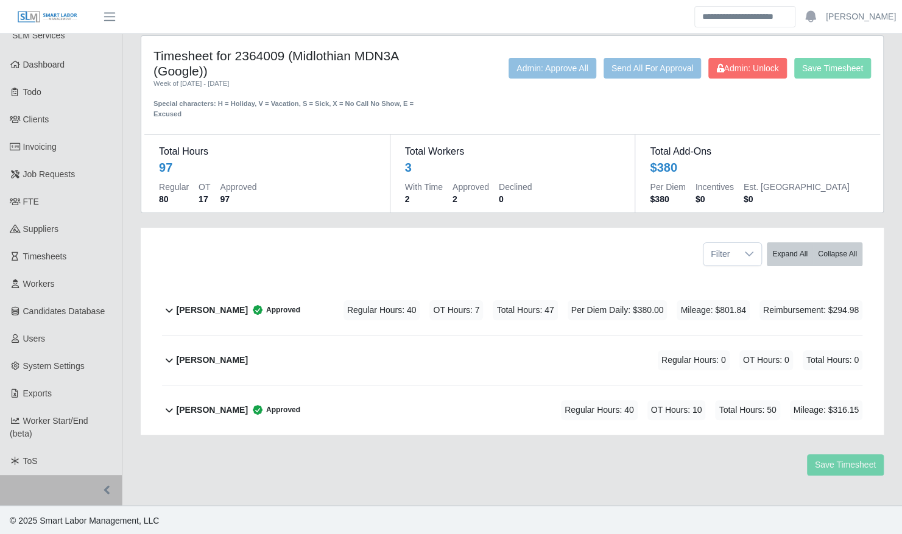
scroll to position [15, 0]
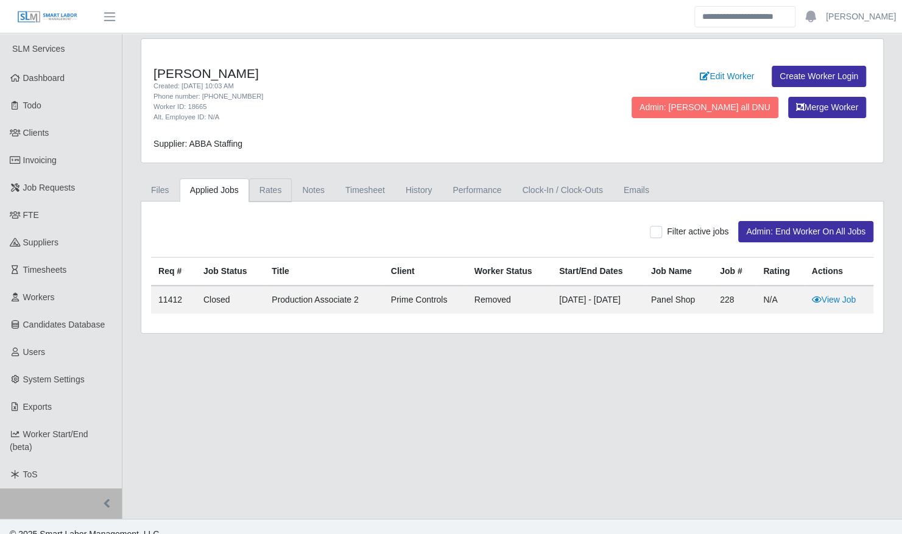
click at [259, 187] on link "Rates" at bounding box center [270, 190] width 43 height 24
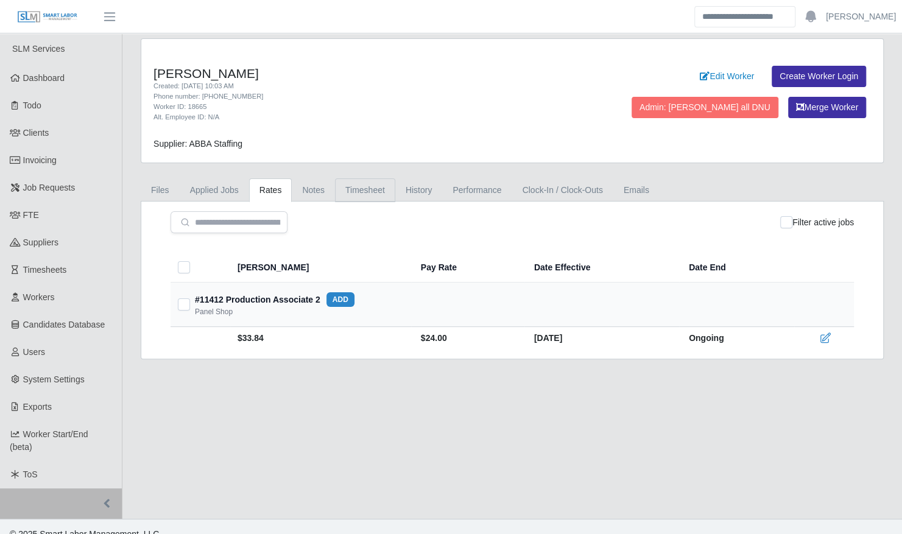
click at [356, 190] on link "Timesheet" at bounding box center [365, 190] width 60 height 24
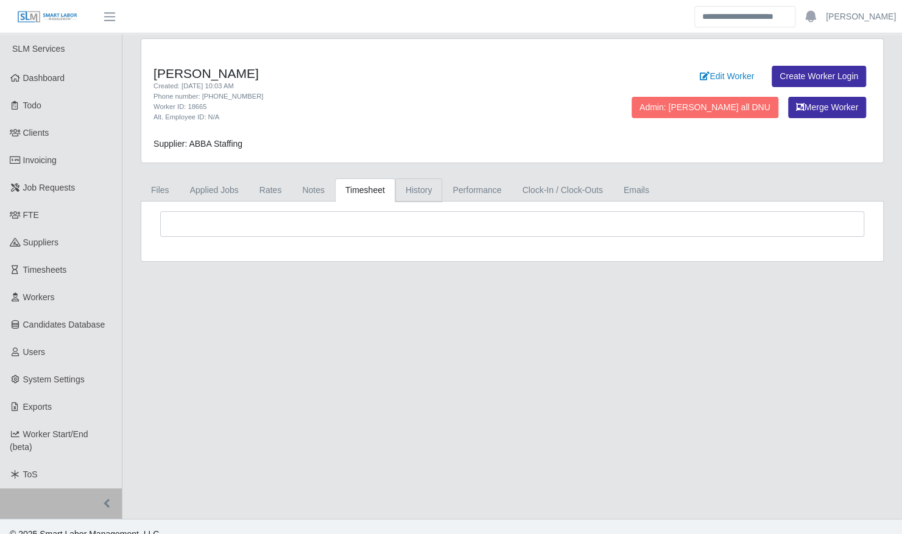
click at [412, 188] on link "History" at bounding box center [418, 190] width 47 height 24
